Goal: Find specific page/section: Find specific page/section

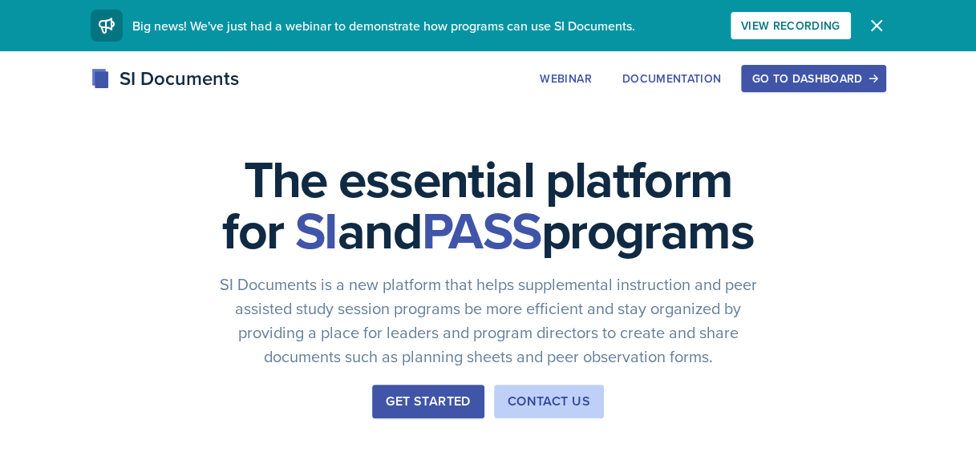
click at [829, 79] on div "Go to Dashboard" at bounding box center [812, 78] width 123 height 13
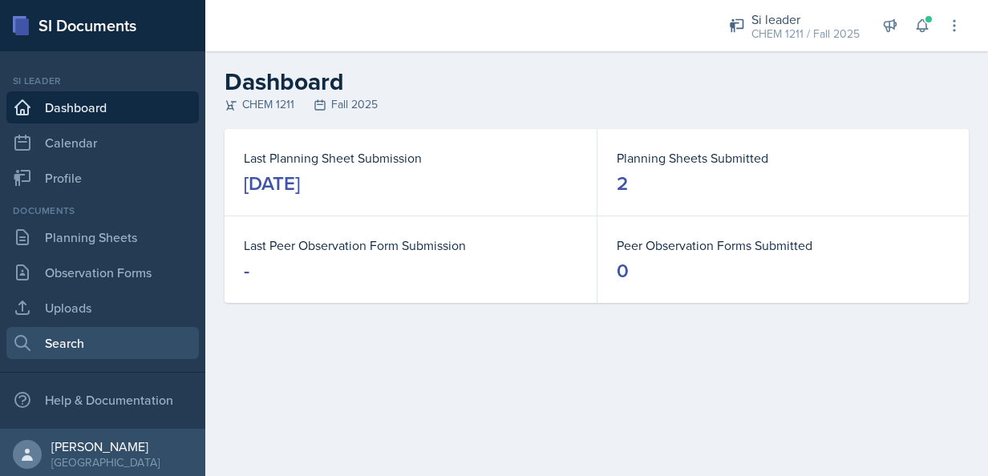
click at [61, 335] on link "Search" at bounding box center [102, 343] width 192 height 32
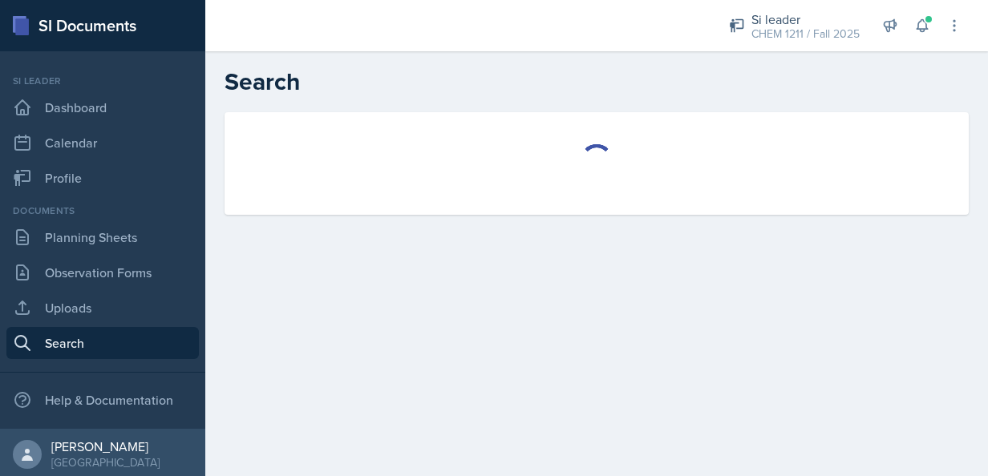
select select "all"
select select "1"
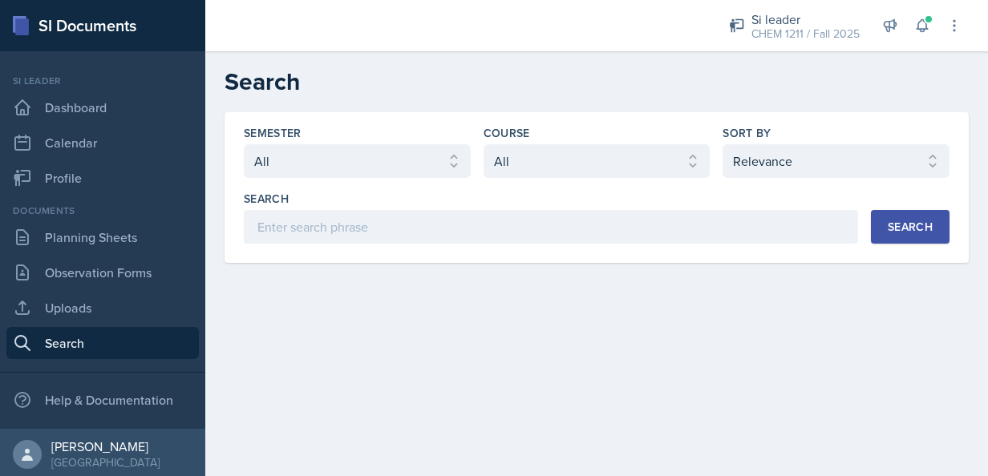
click at [612, 183] on div "Semester Select semester All Fall 2025 Summer 2025 Spring 2025 Fall 2024 Summer…" at bounding box center [597, 184] width 706 height 119
click at [597, 174] on select "Select course All ACCT 2101 ACCT 2102 ACCT 4050 ANTH 1102 ANTH 3301 ARCH 1000 A…" at bounding box center [597, 161] width 227 height 34
click at [374, 169] on select "Select semester All Fall 2025 Summer 2025 Spring 2025 Fall 2024 Summer 2024 Spr…" at bounding box center [357, 161] width 227 height 34
select select "2bed604d-1099-4043-b1bc-2365e8740244"
click at [244, 144] on select "Select semester All Fall 2025 Summer 2025 Spring 2025 Fall 2024 Summer 2024 Spr…" at bounding box center [357, 161] width 227 height 34
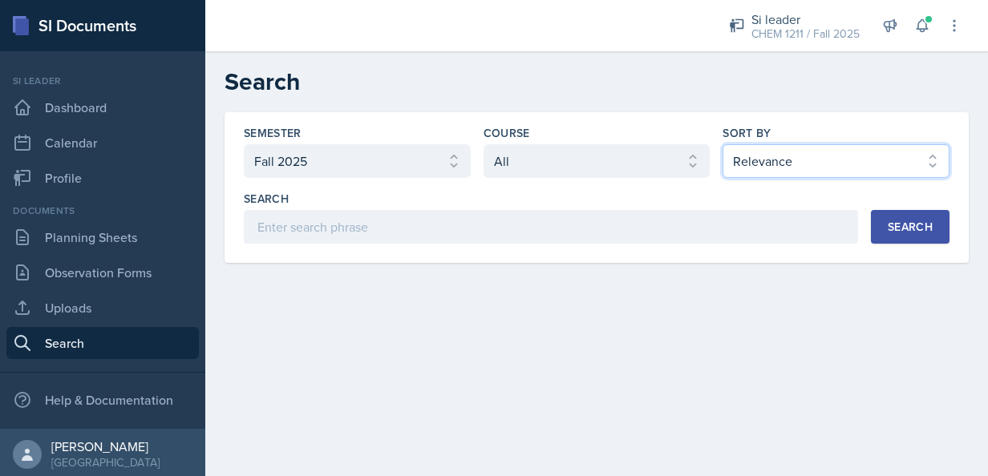
click at [883, 164] on select "Select sort by Relevance Document Date (Asc) Document Date (Desc)" at bounding box center [836, 161] width 227 height 34
select select "3"
click at [723, 144] on select "Select sort by Relevance Document Date (Asc) Document Date (Desc)" at bounding box center [836, 161] width 227 height 34
click at [917, 208] on div "Search Search" at bounding box center [597, 217] width 706 height 53
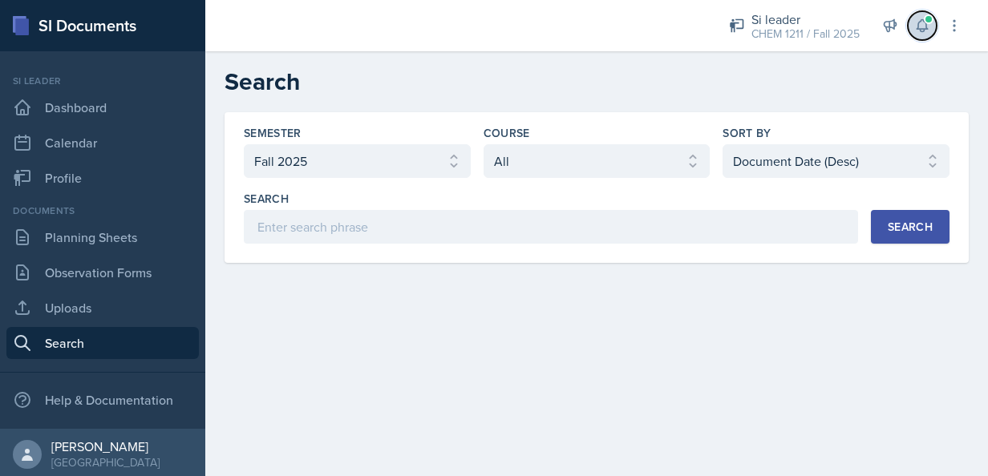
click at [925, 17] on span at bounding box center [929, 19] width 10 height 10
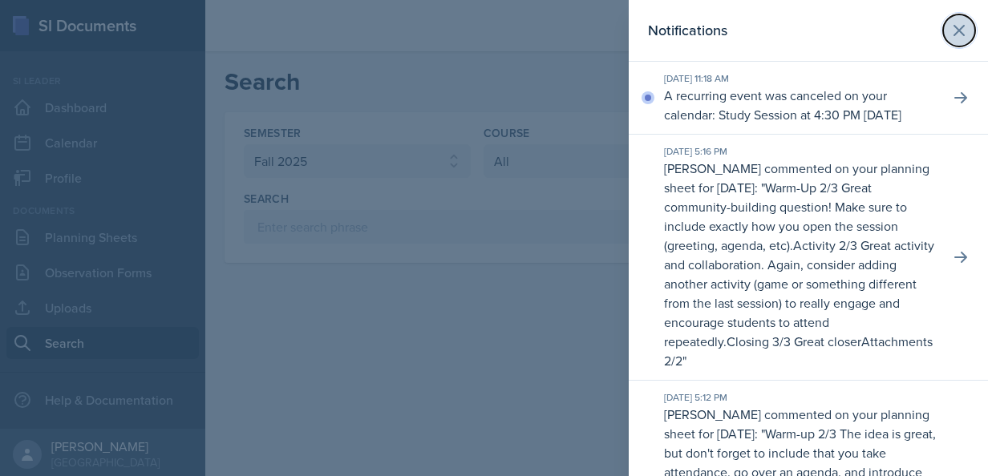
click at [956, 18] on button at bounding box center [959, 30] width 32 height 32
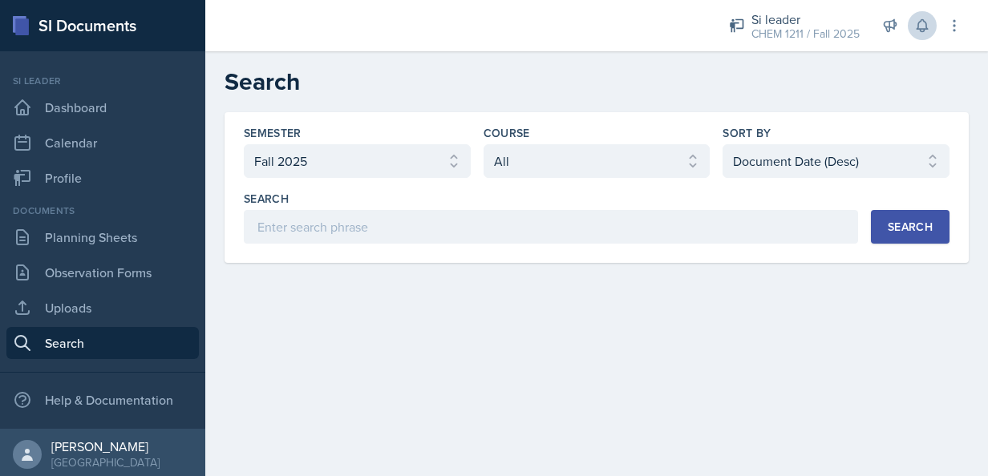
click at [912, 214] on button "Search" at bounding box center [910, 227] width 79 height 34
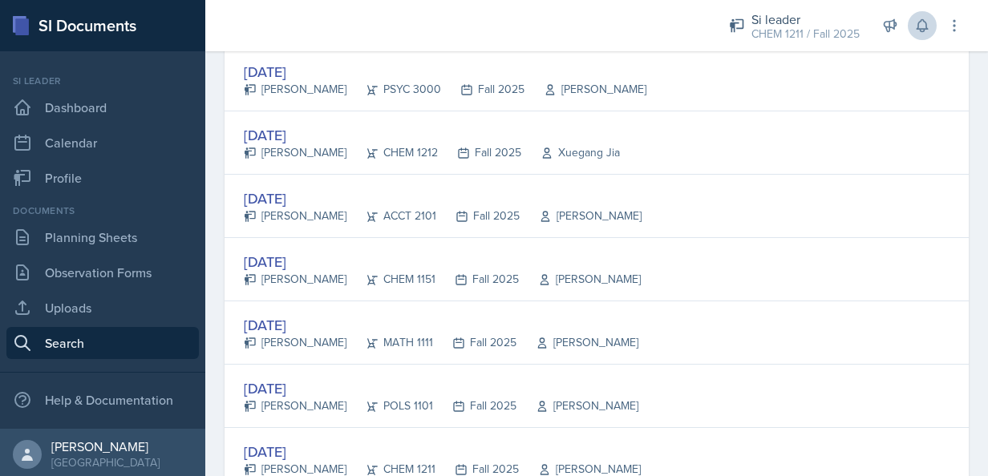
scroll to position [1668, 0]
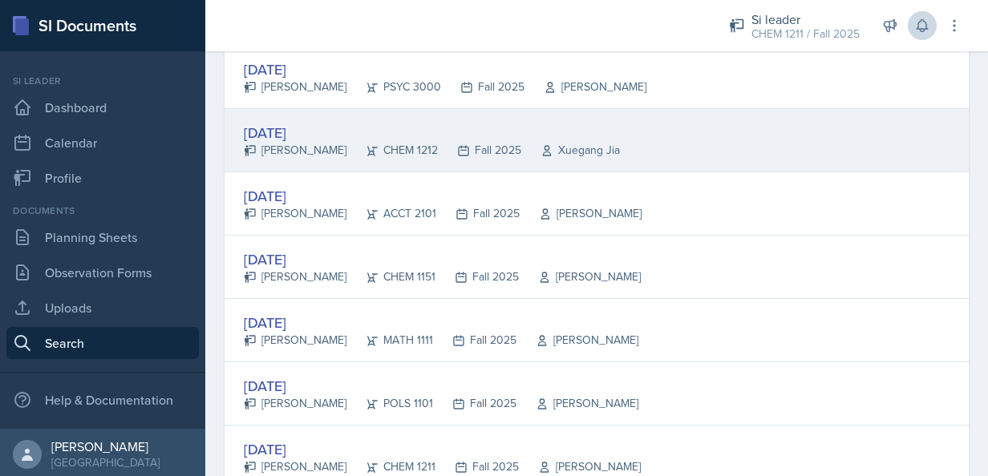
click at [306, 127] on div "[DATE]" at bounding box center [432, 133] width 376 height 22
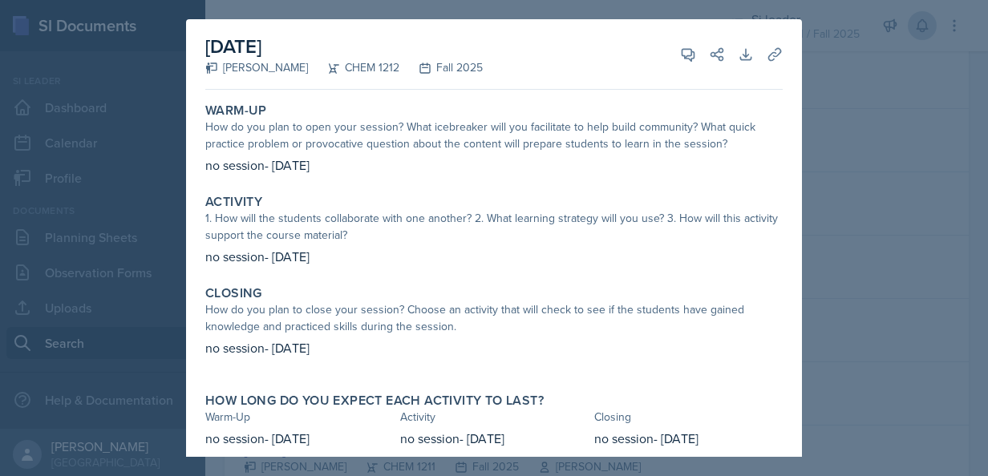
click at [900, 203] on div at bounding box center [494, 238] width 988 height 476
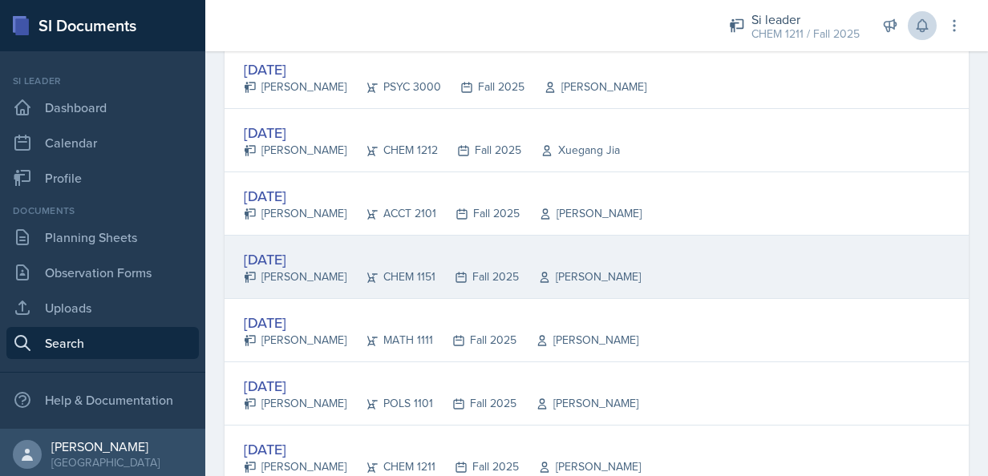
click at [295, 254] on div "[DATE]" at bounding box center [442, 260] width 397 height 22
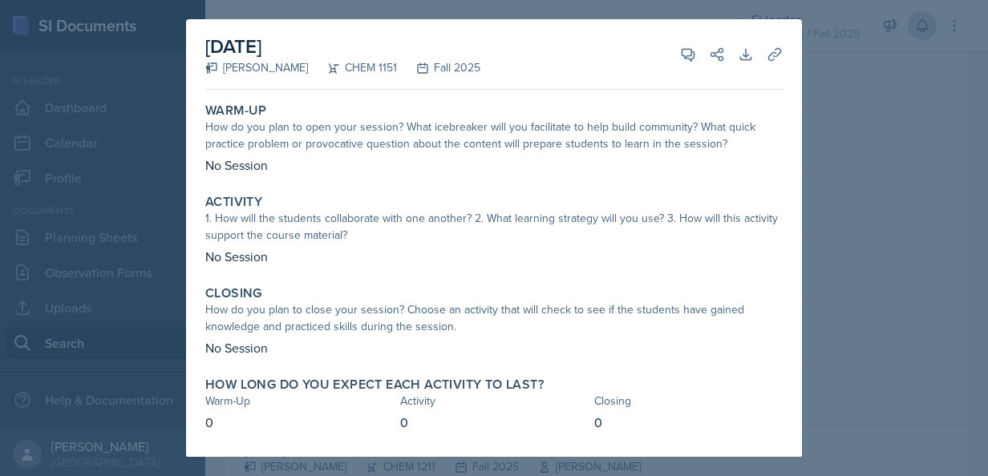
click at [840, 184] on div at bounding box center [494, 238] width 988 height 476
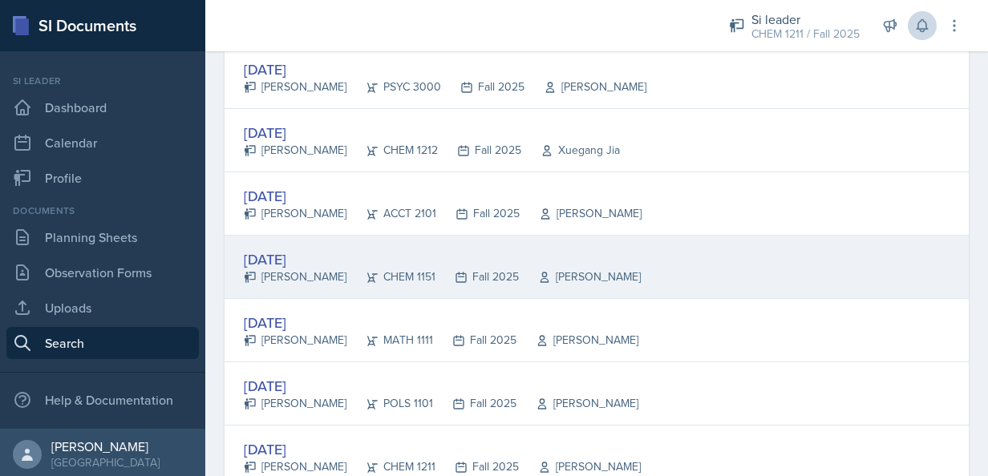
click at [307, 251] on div "[DATE]" at bounding box center [442, 260] width 397 height 22
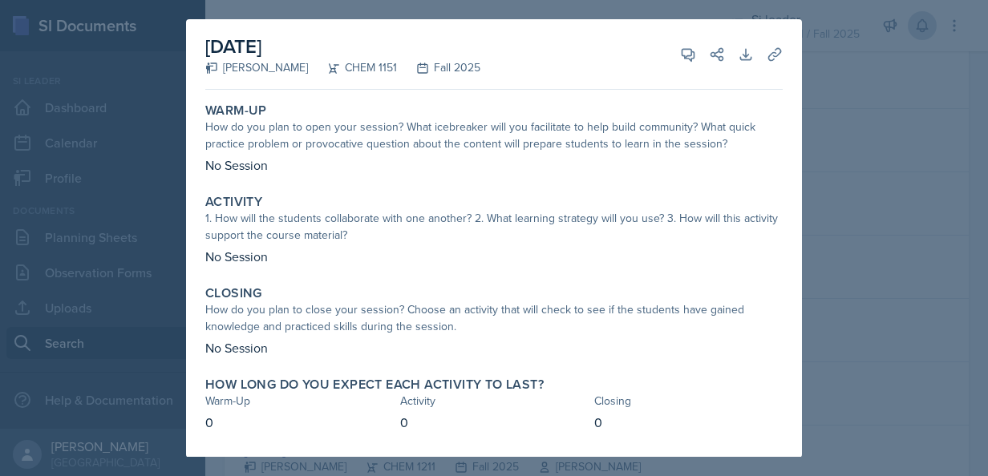
click at [824, 272] on div at bounding box center [494, 238] width 988 height 476
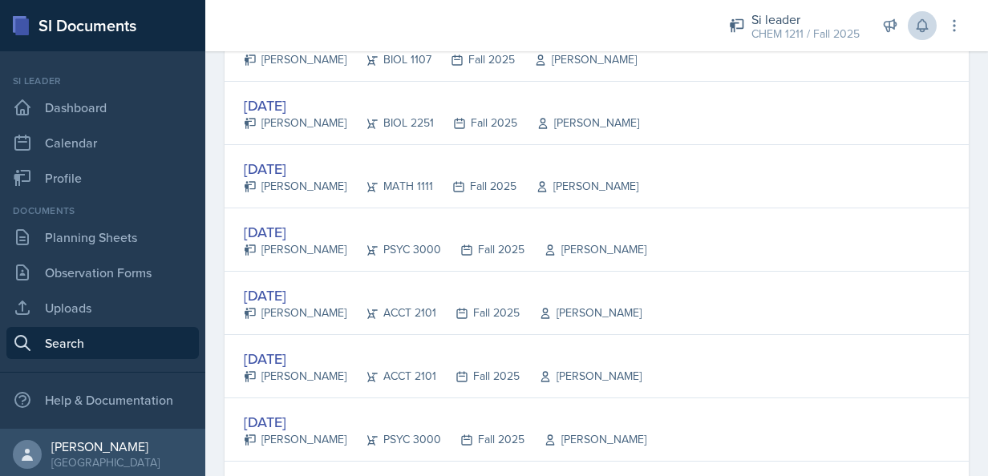
scroll to position [1315, 0]
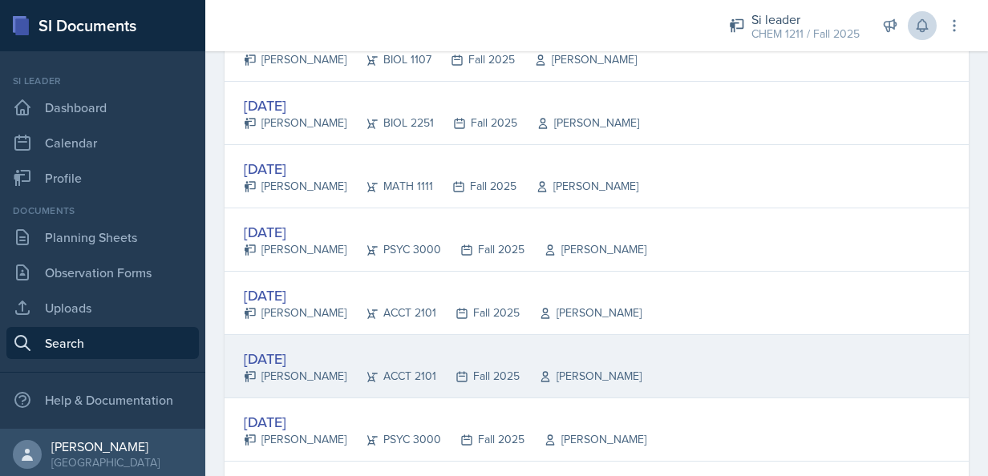
click at [255, 368] on div "[PERSON_NAME]" at bounding box center [295, 376] width 103 height 17
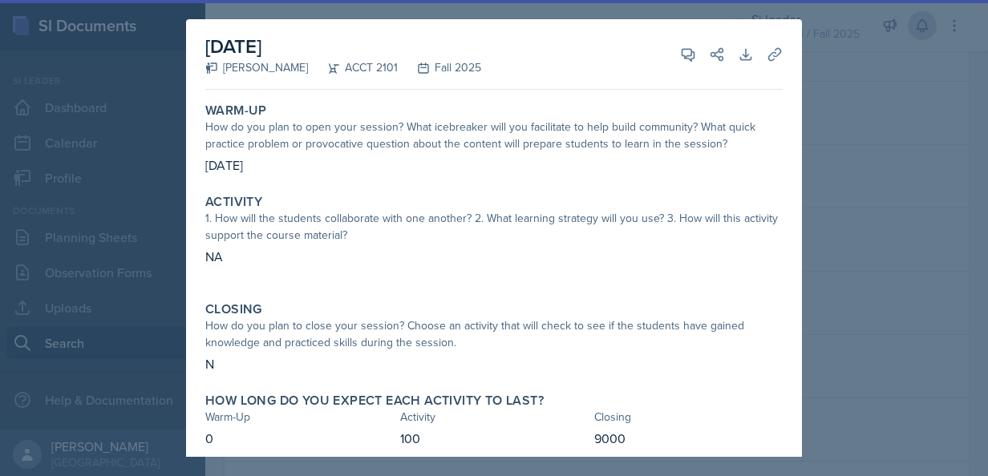
click at [836, 286] on div at bounding box center [494, 238] width 988 height 476
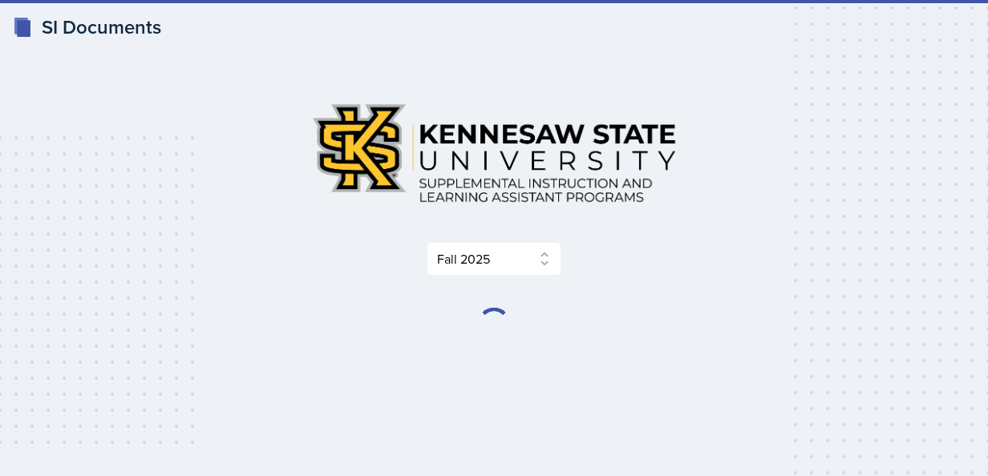
select select "2bed604d-1099-4043-b1bc-2365e8740244"
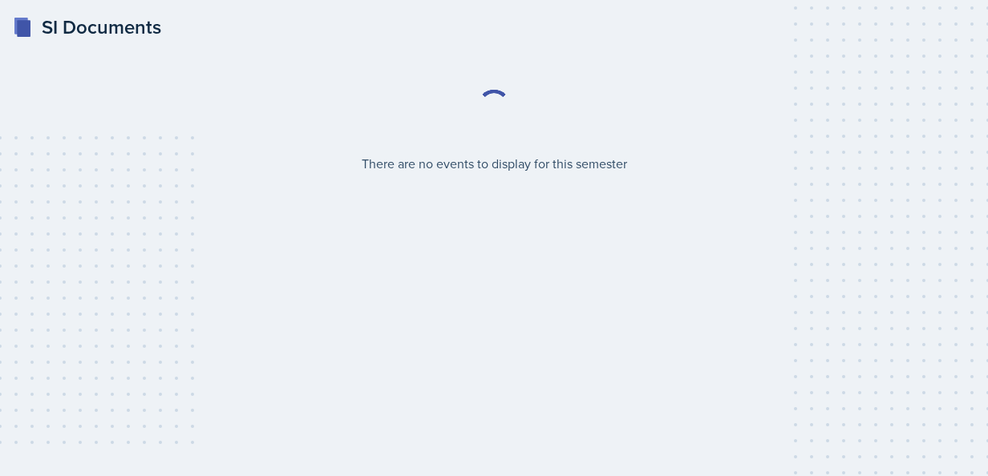
select select "2bed604d-1099-4043-b1bc-2365e8740244"
